Goal: Information Seeking & Learning: Learn about a topic

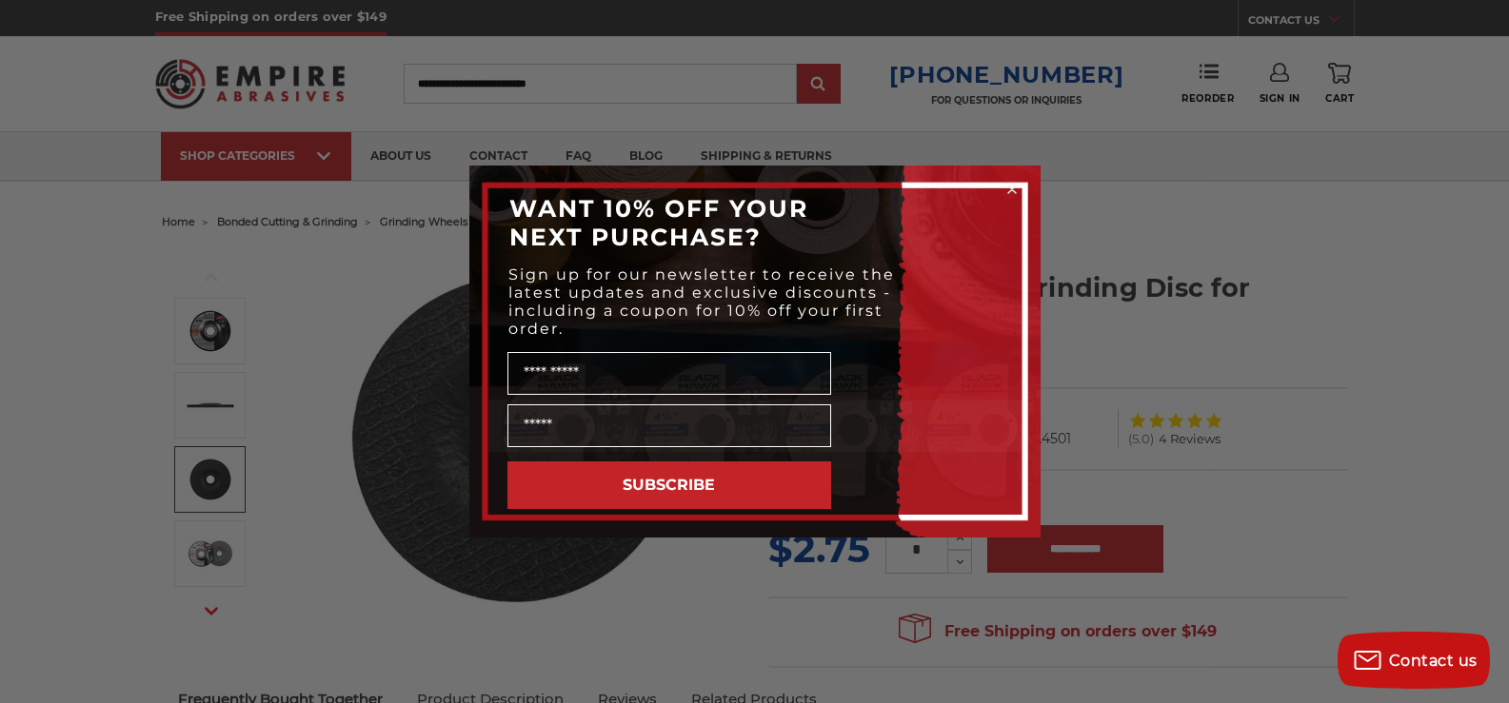
click at [1178, 201] on div "Close dialog WANT 10% OFF YOUR NEXT PURCHASE? Sign up for our newsletter to rec…" at bounding box center [754, 351] width 1509 height 703
drag, startPoint x: 307, startPoint y: 500, endPoint x: 321, endPoint y: 501, distance: 13.4
click at [311, 498] on div "Close dialog WANT 10% OFF YOUR NEXT PURCHASE? Sign up for our newsletter to rec…" at bounding box center [754, 351] width 1509 height 703
drag, startPoint x: 199, startPoint y: 566, endPoint x: 208, endPoint y: 572, distance: 11.1
click at [200, 567] on div "Close dialog WANT 10% OFF YOUR NEXT PURCHASE? Sign up for our newsletter to rec…" at bounding box center [754, 351] width 1509 height 703
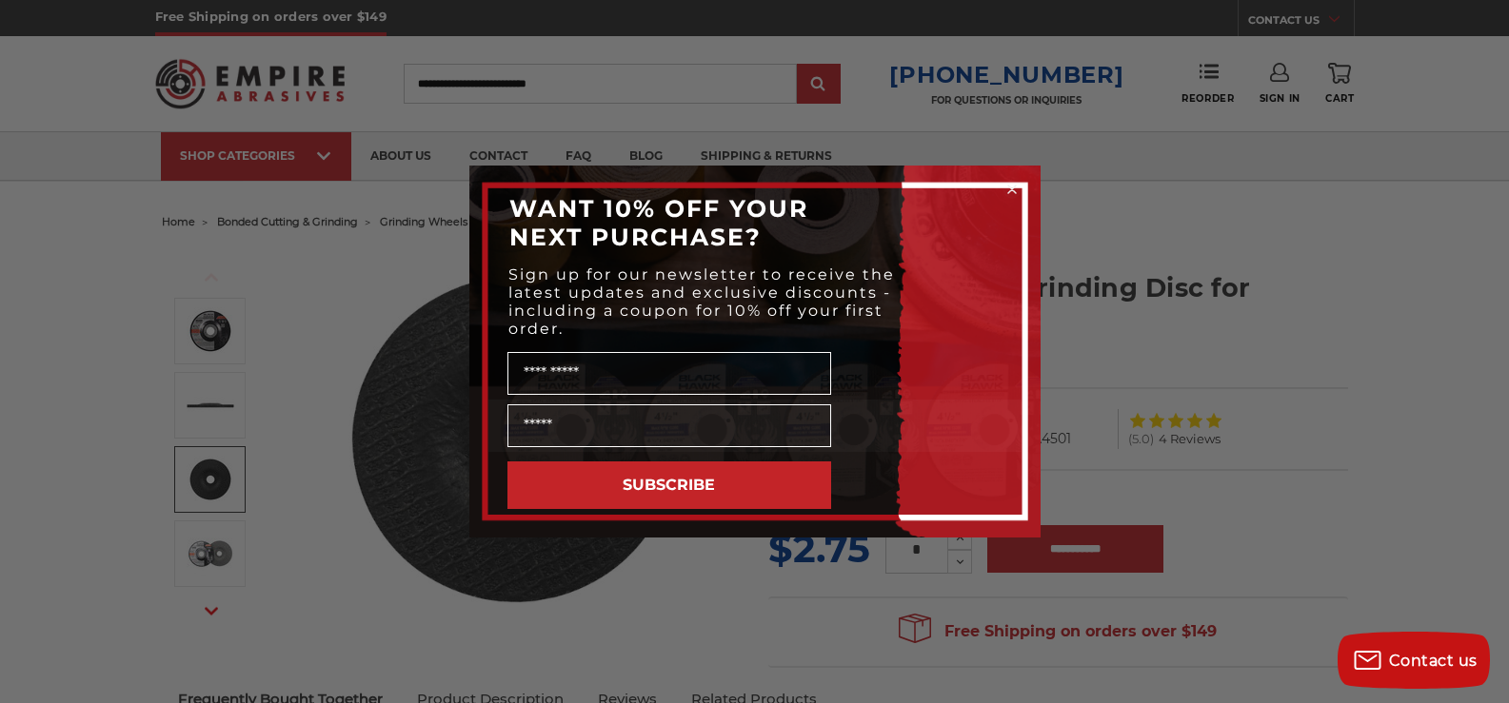
click at [1006, 195] on circle "Close dialog" at bounding box center [1011, 190] width 18 height 18
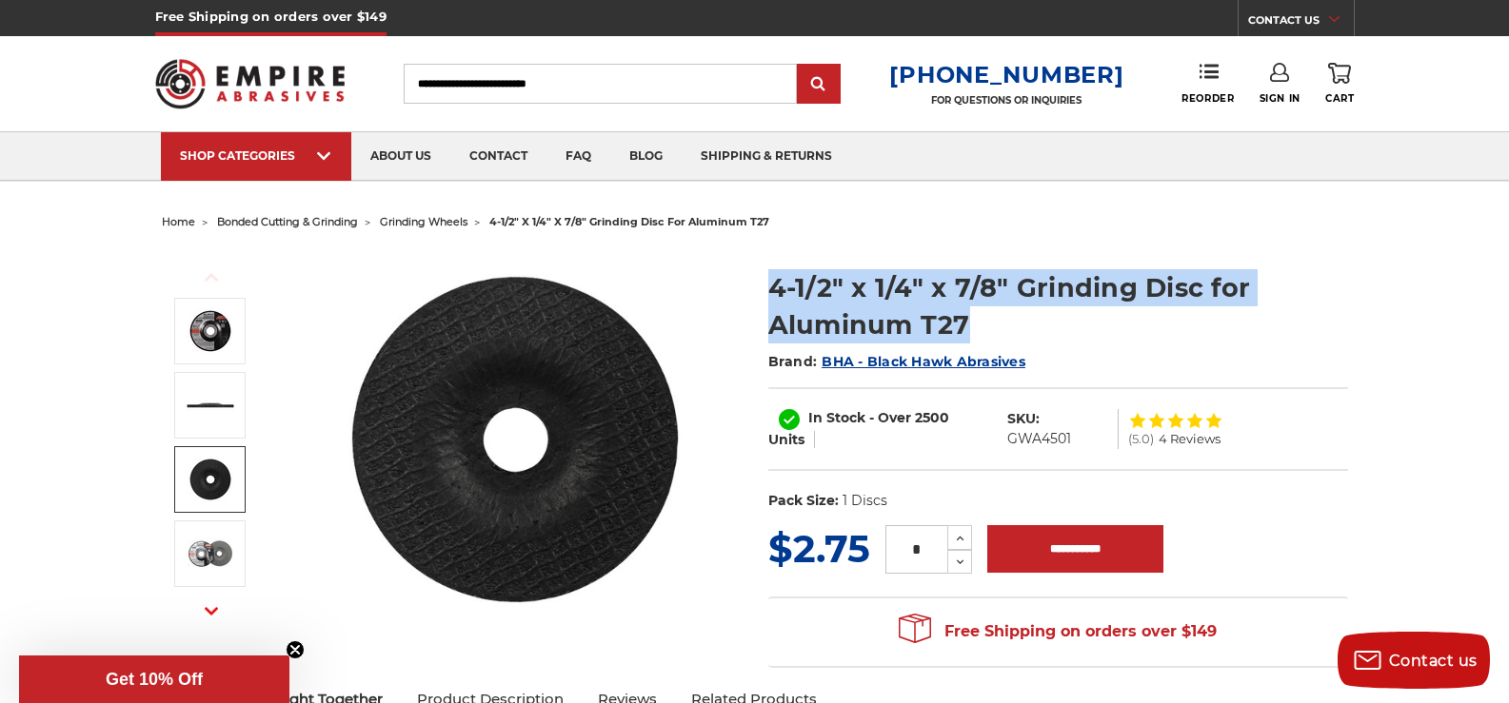
drag, startPoint x: 960, startPoint y: 323, endPoint x: 764, endPoint y: 287, distance: 199.2
click at [764, 287] on section "4-1/2" x 1/4" x 7/8" Grinding Disc for Aluminum T27 Brand: BHA - Black Hawk Abr…" at bounding box center [1058, 385] width 606 height 272
copy h1 "4-1/2" x 1/4" x 7/8" Grinding Disc for Aluminum T27"
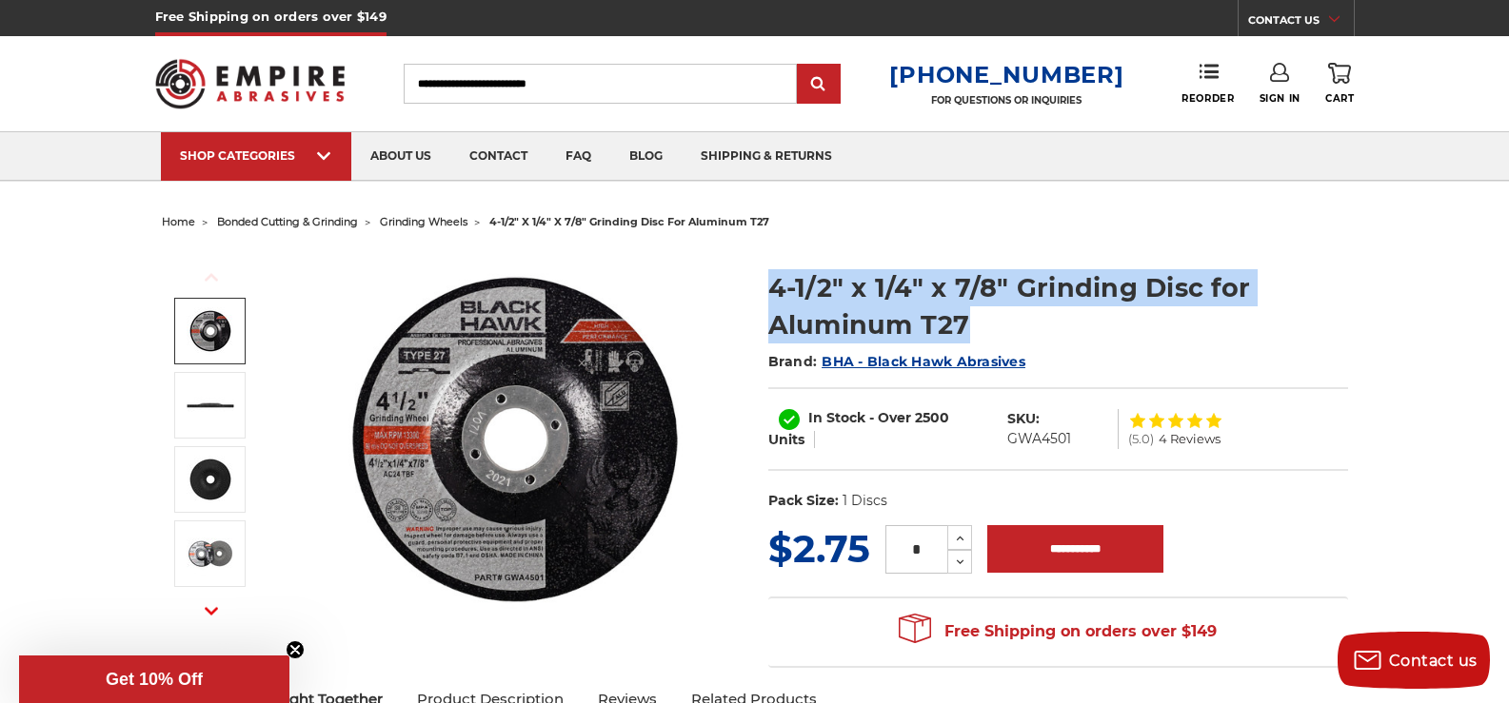
click at [210, 333] on img at bounding box center [211, 331] width 48 height 48
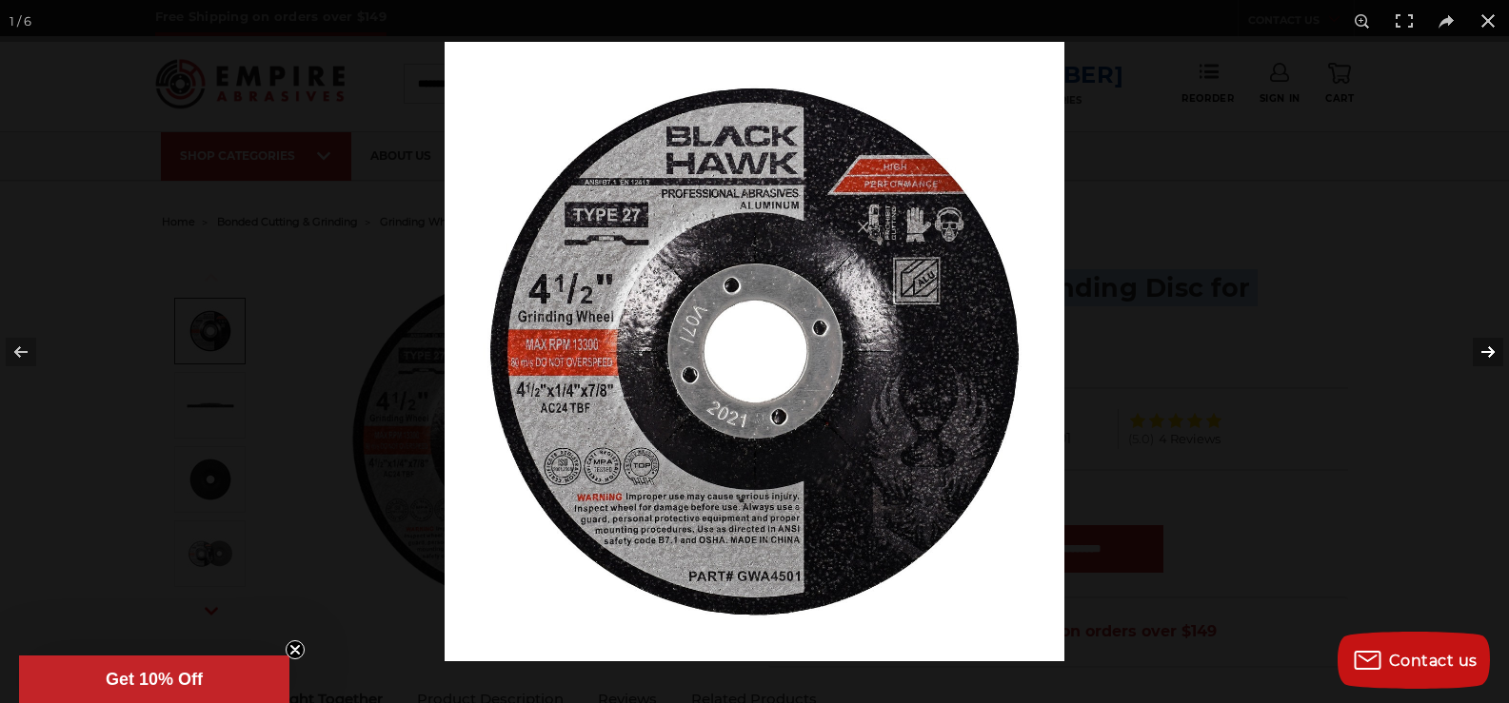
click at [1487, 356] on button at bounding box center [1475, 352] width 67 height 95
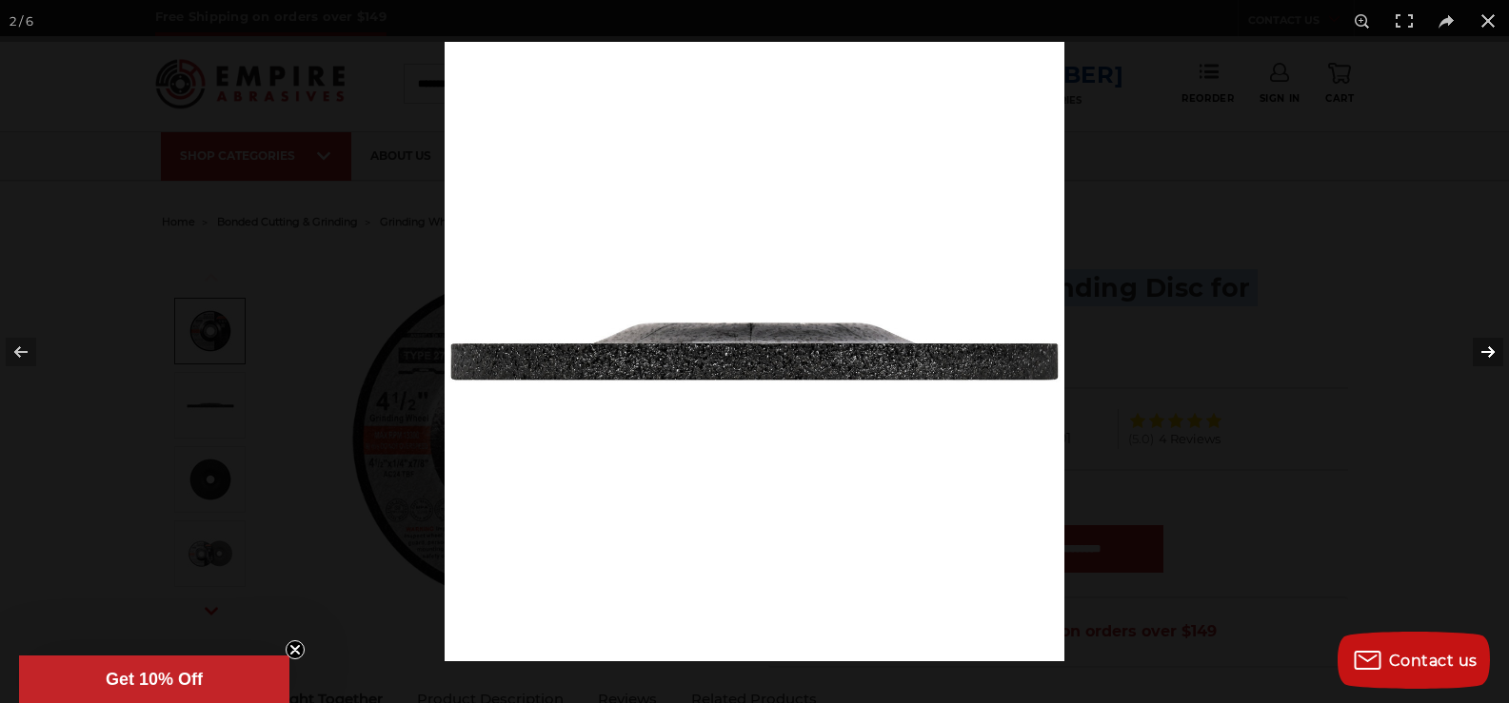
click at [1487, 356] on button at bounding box center [1475, 352] width 67 height 95
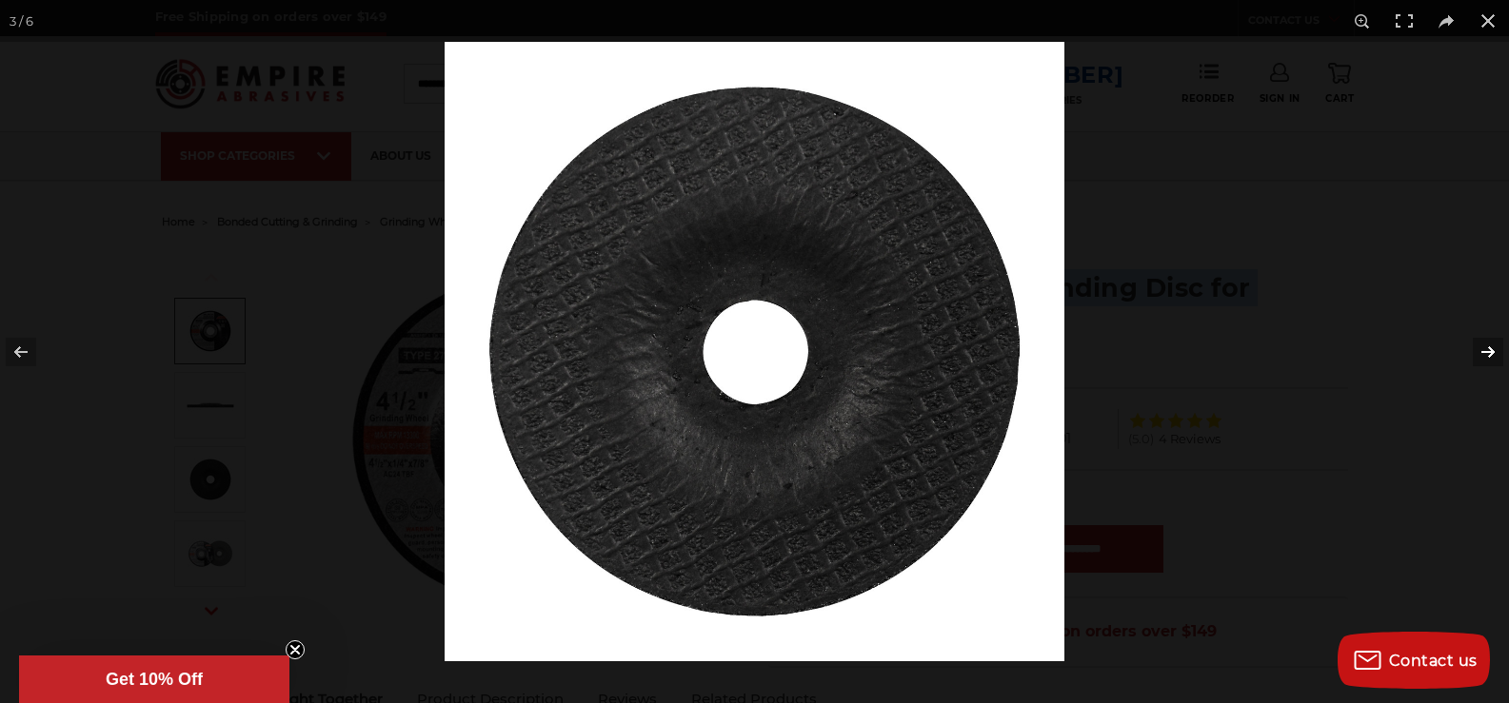
click at [1487, 356] on button at bounding box center [1475, 352] width 67 height 95
